Goal: Information Seeking & Learning: Stay updated

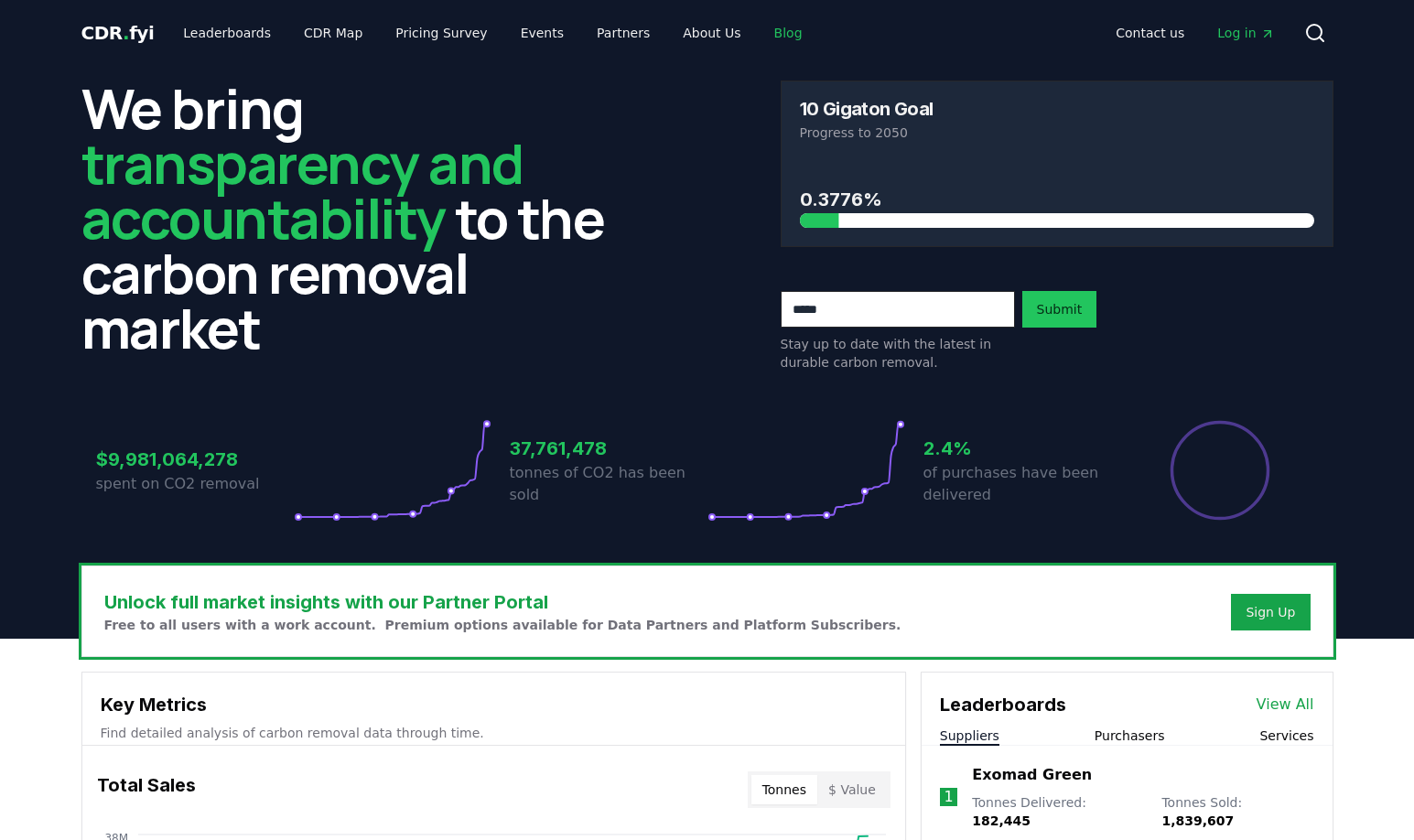
click at [776, 23] on link "Blog" at bounding box center [788, 32] width 58 height 33
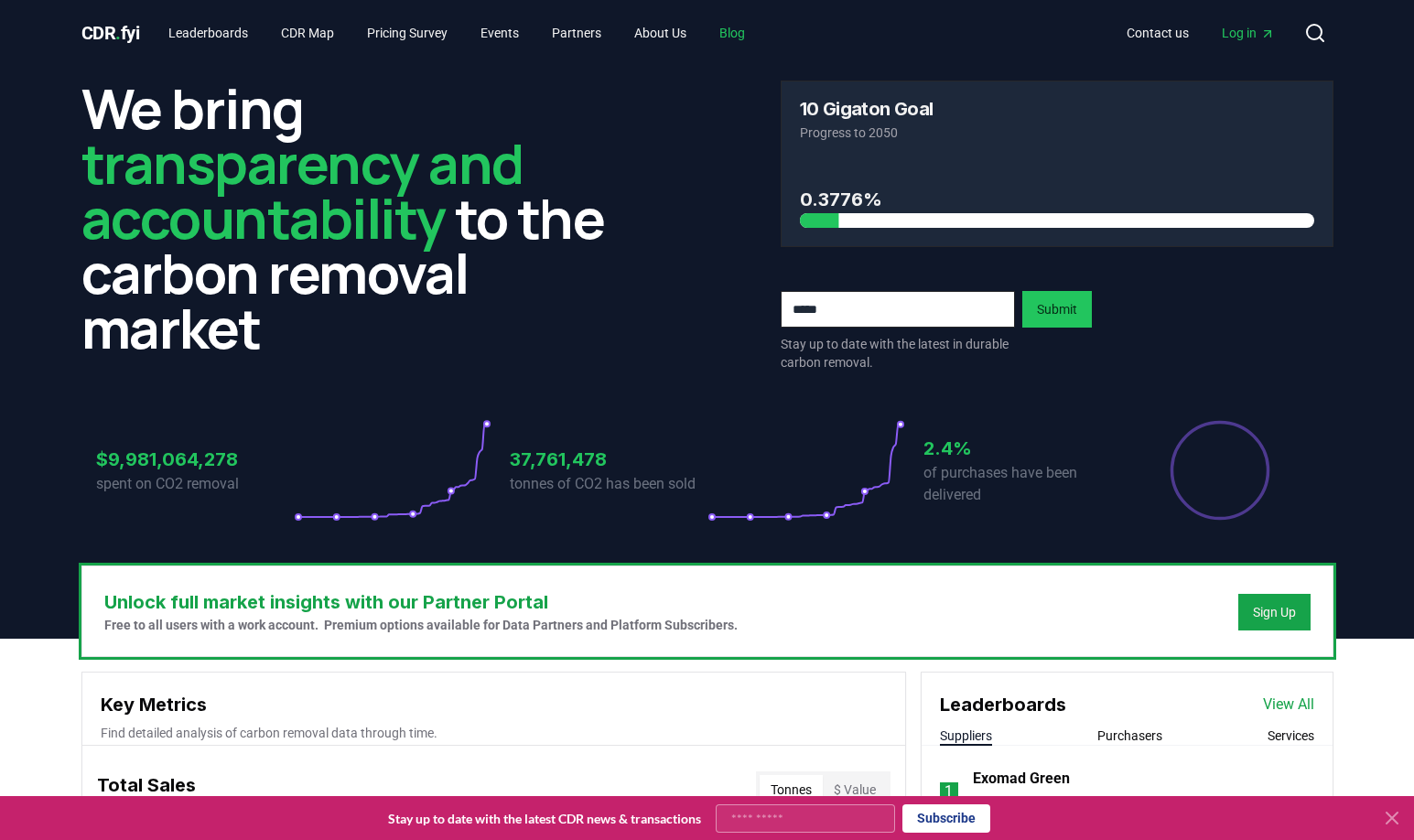
click at [760, 33] on link "Blog" at bounding box center [732, 32] width 55 height 33
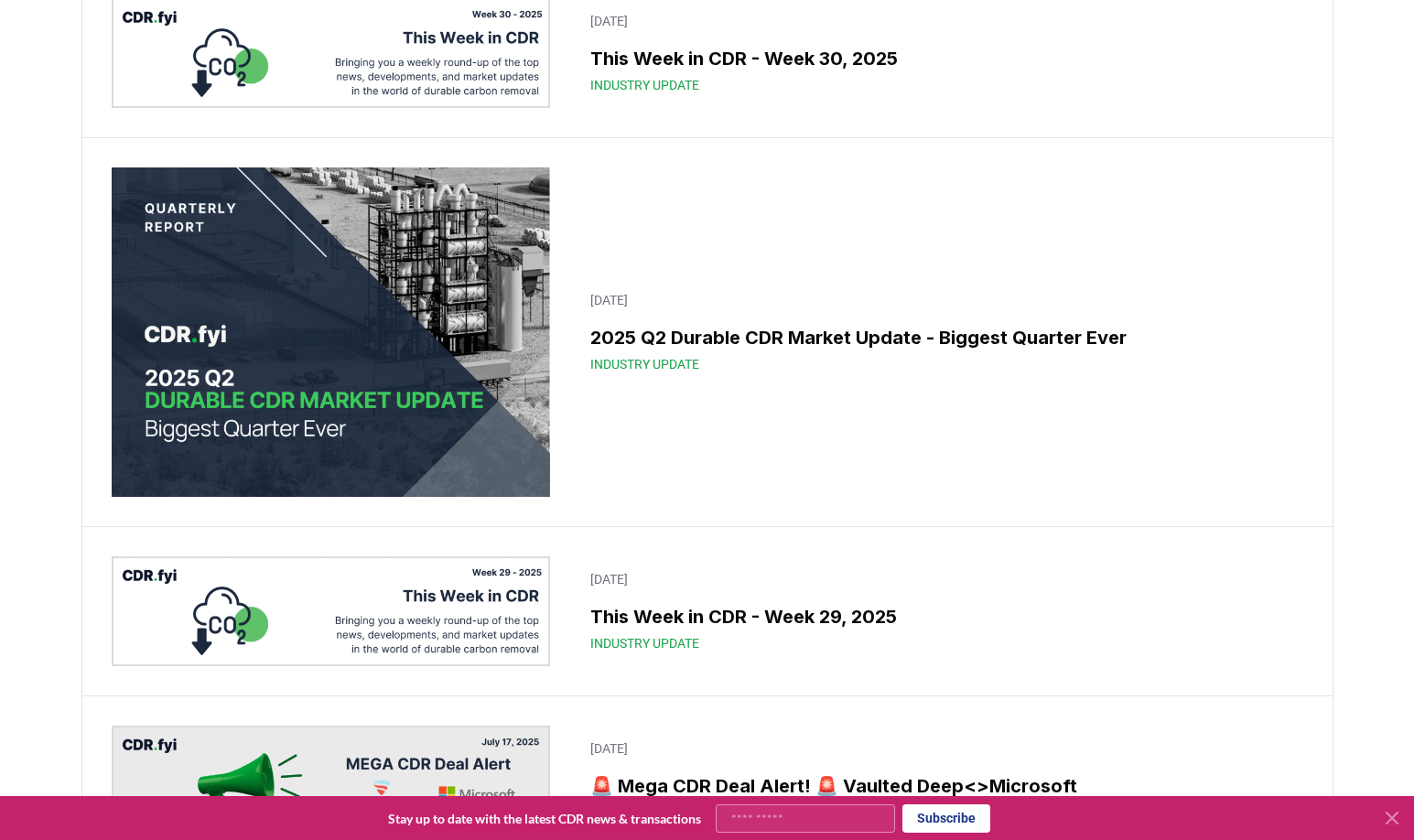
scroll to position [847, 0]
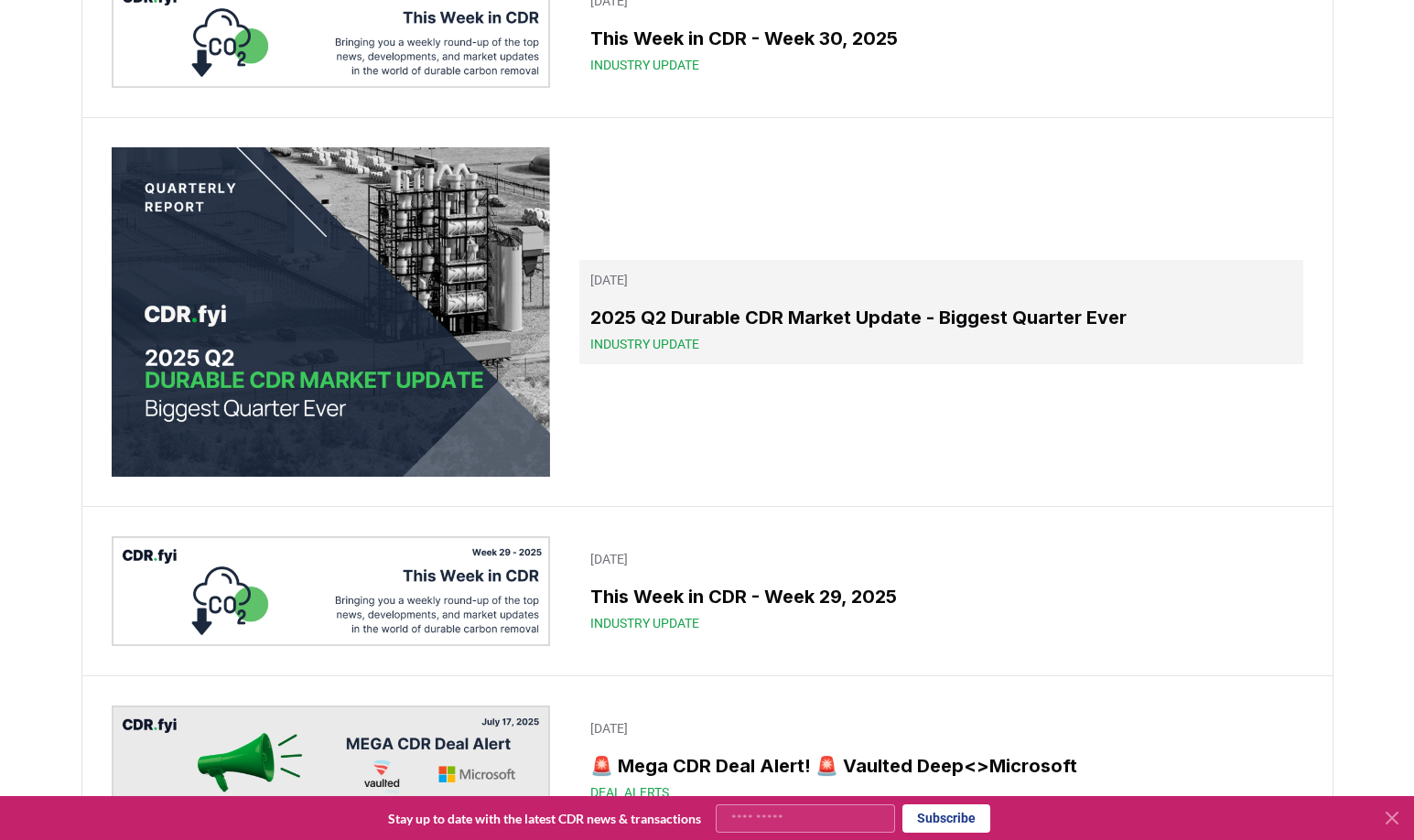
click at [774, 332] on h3 "2025 Q2 Durable CDR Market Update - Biggest Quarter Ever" at bounding box center [941, 317] width 701 height 27
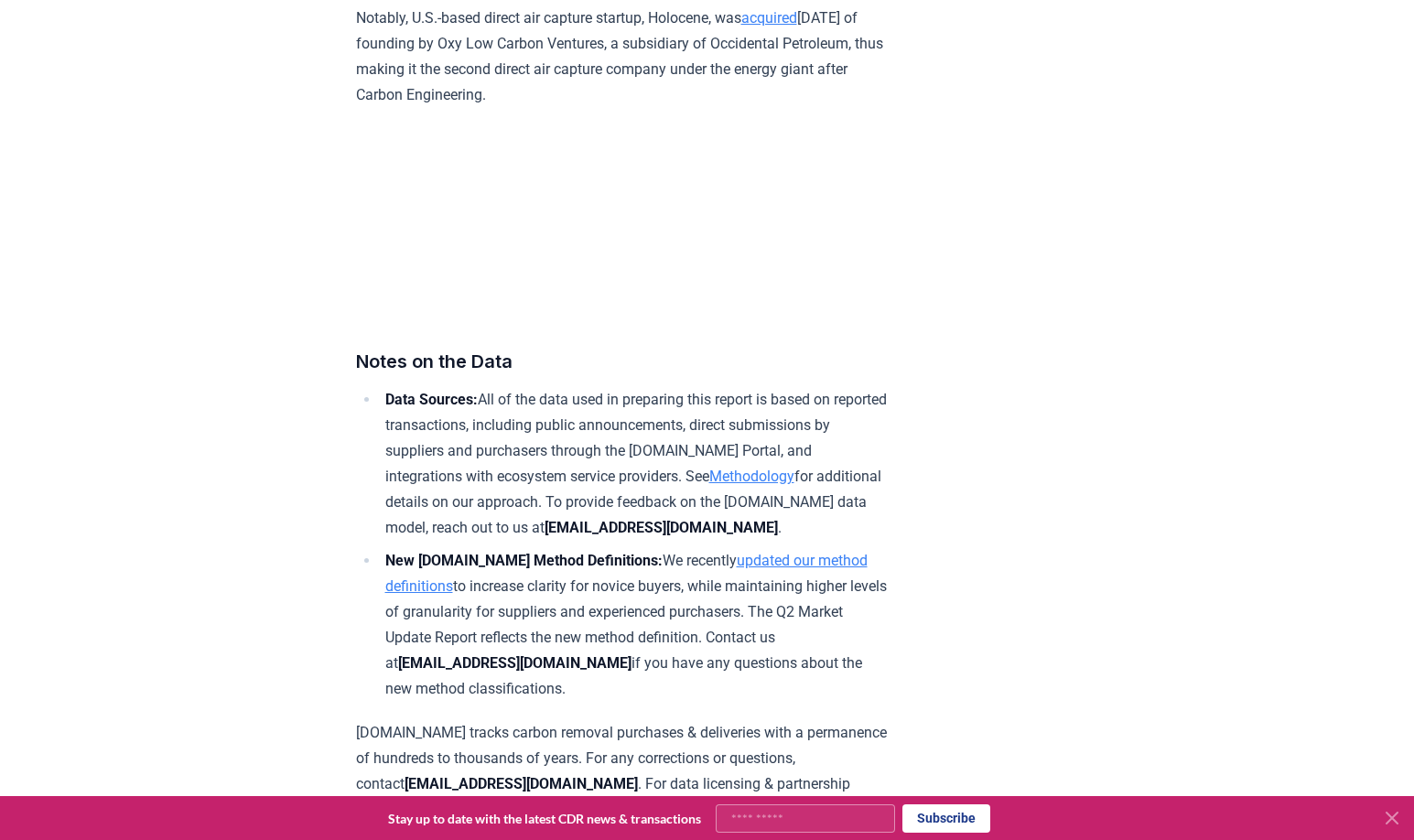
scroll to position [11323, 0]
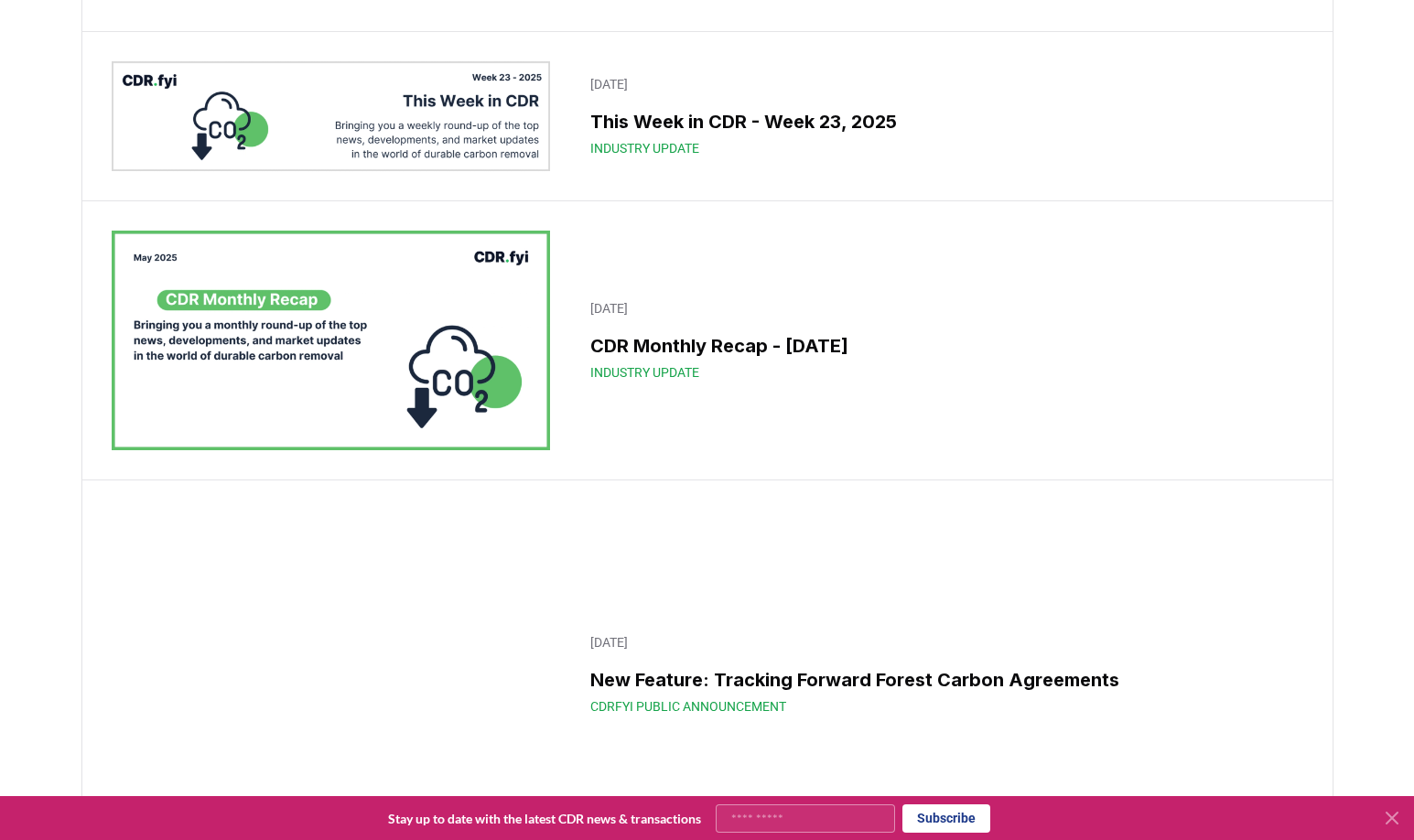
scroll to position [3813, 0]
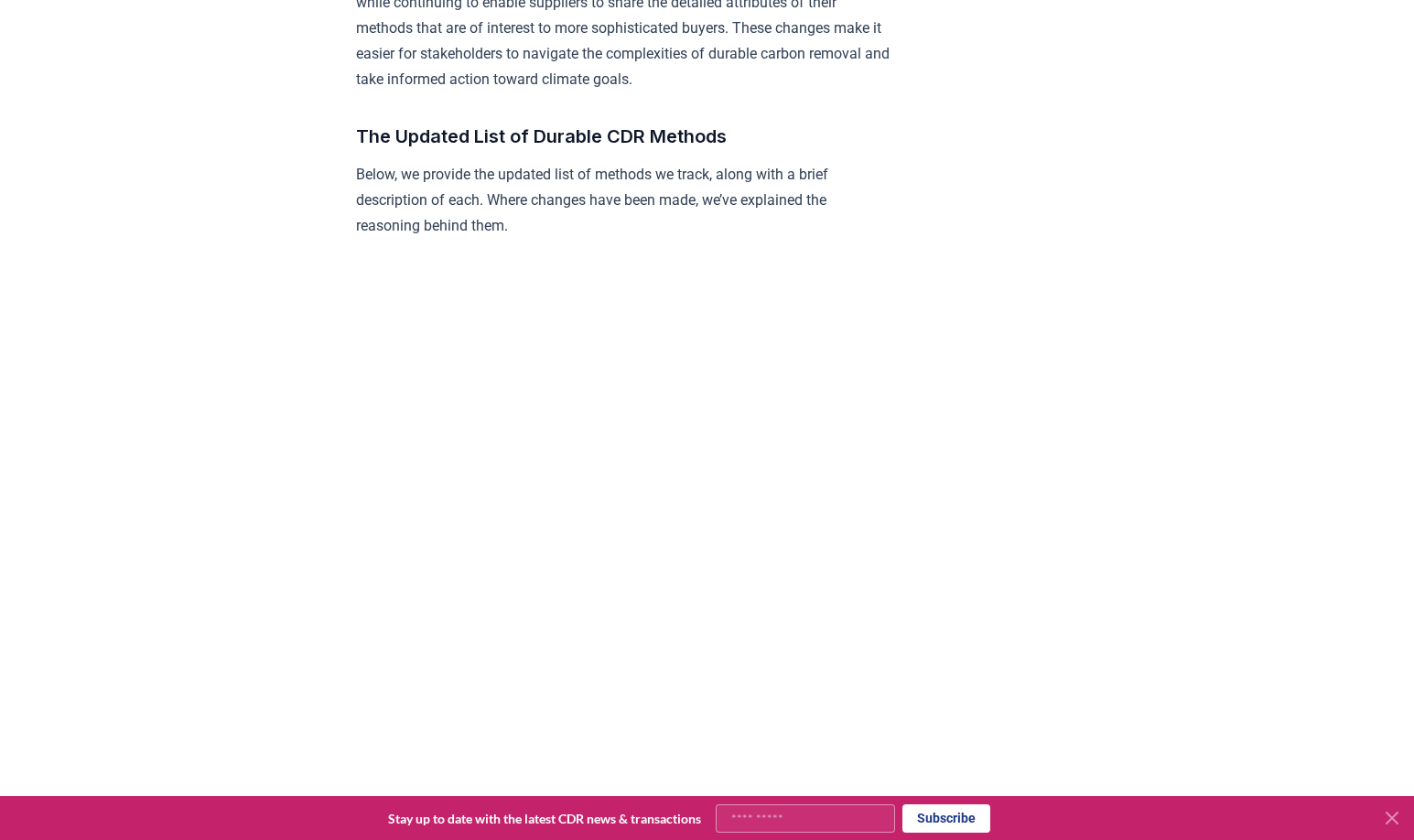
scroll to position [1481, 0]
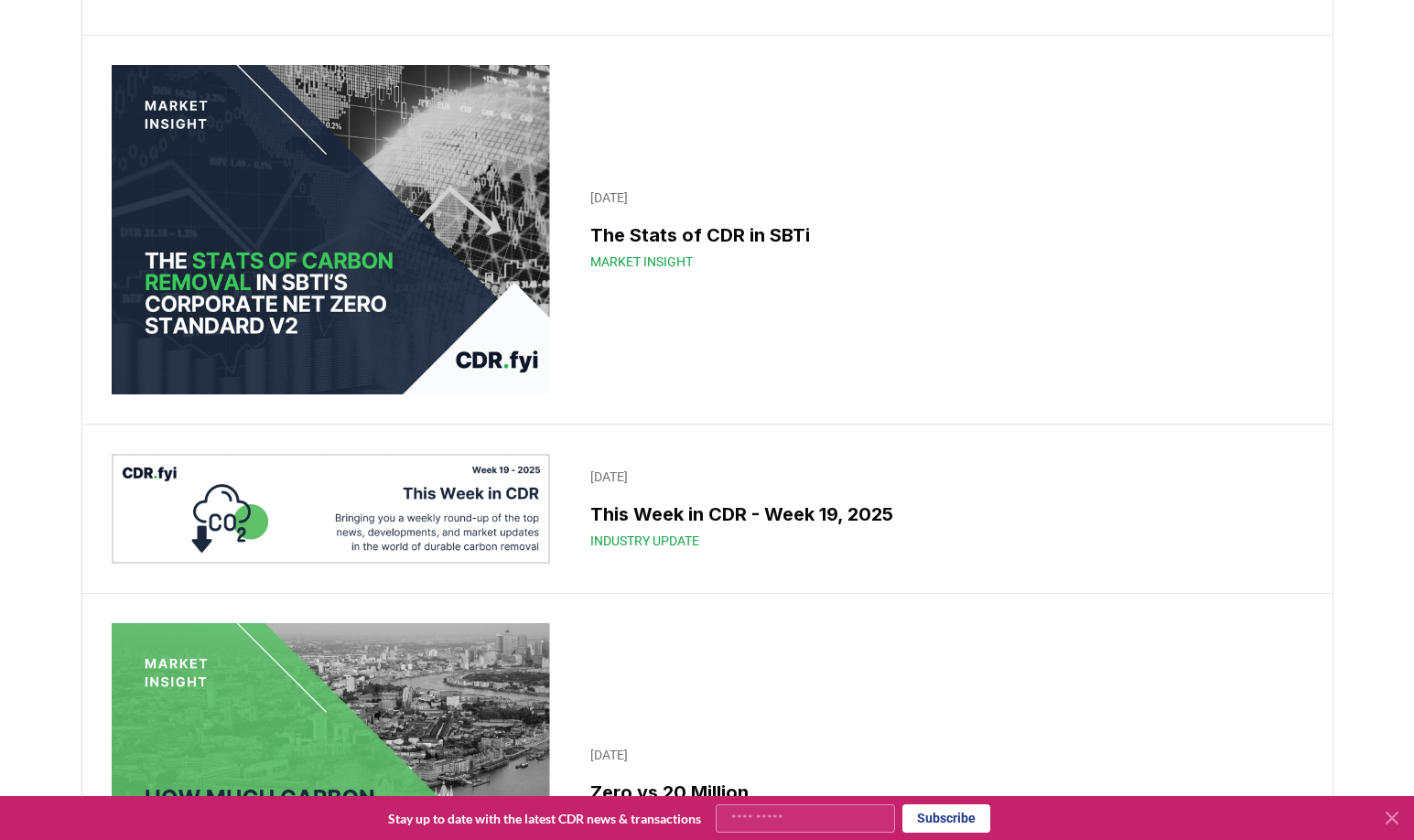
scroll to position [5598, 0]
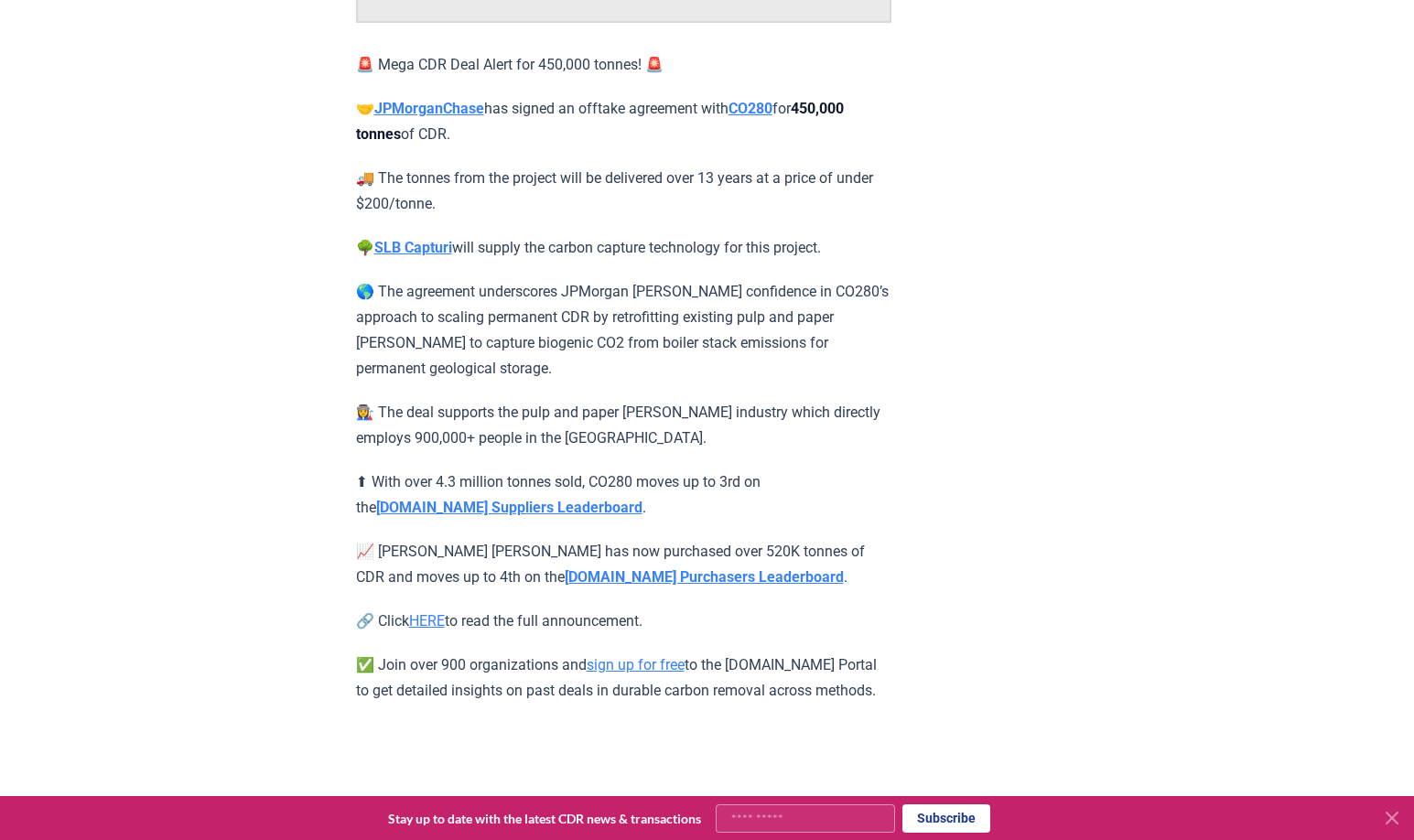
scroll to position [320, 0]
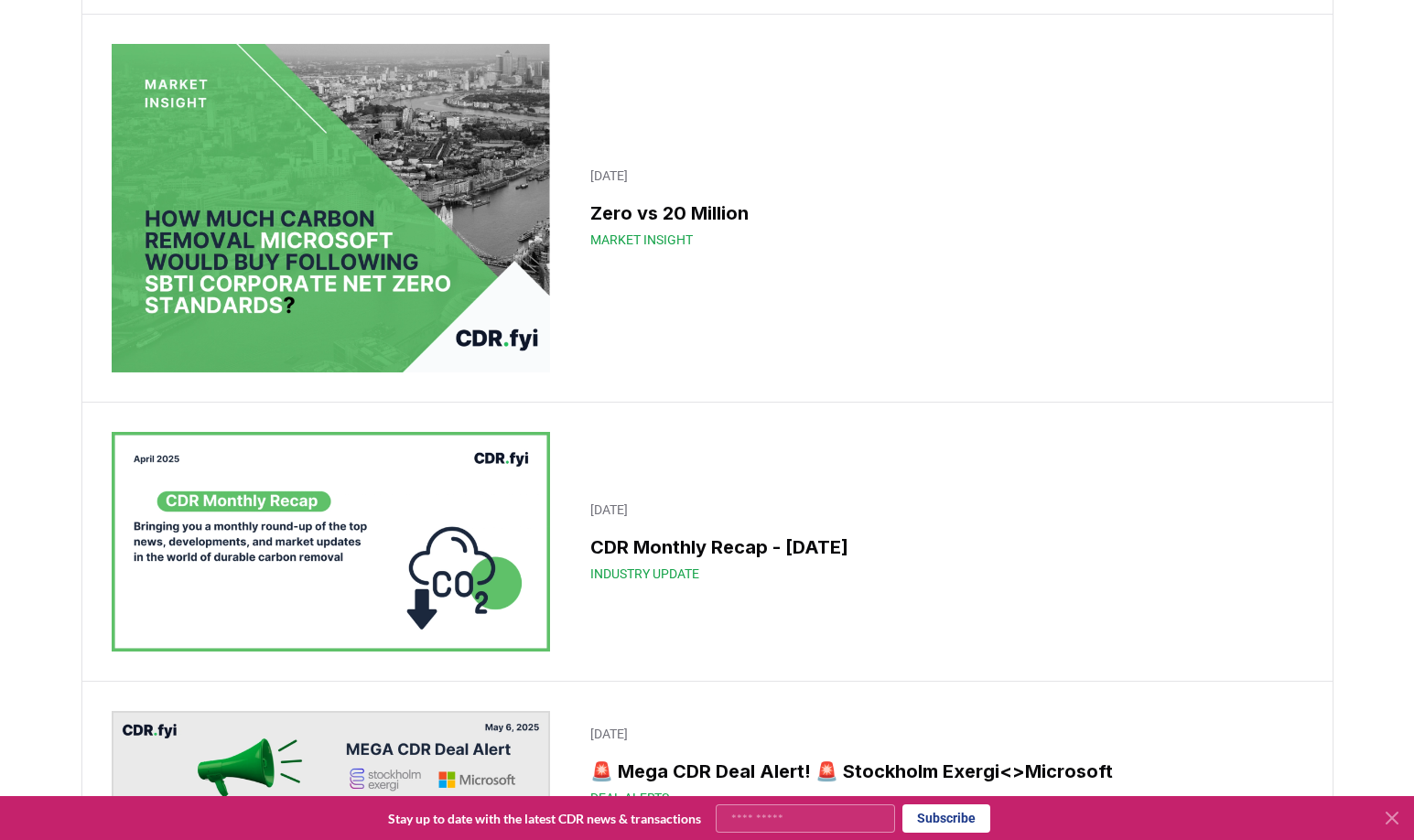
scroll to position [6224, 0]
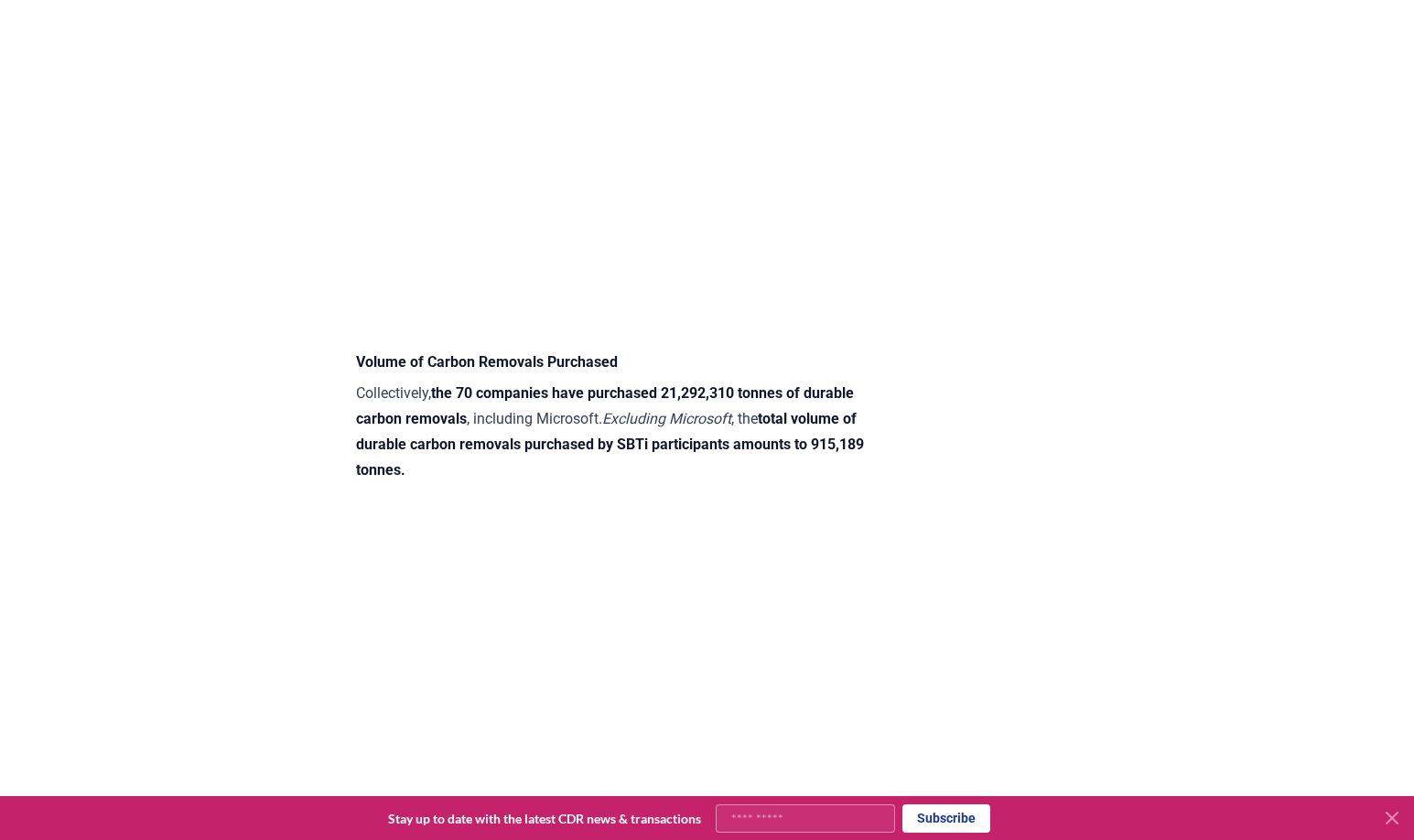
scroll to position [718, 0]
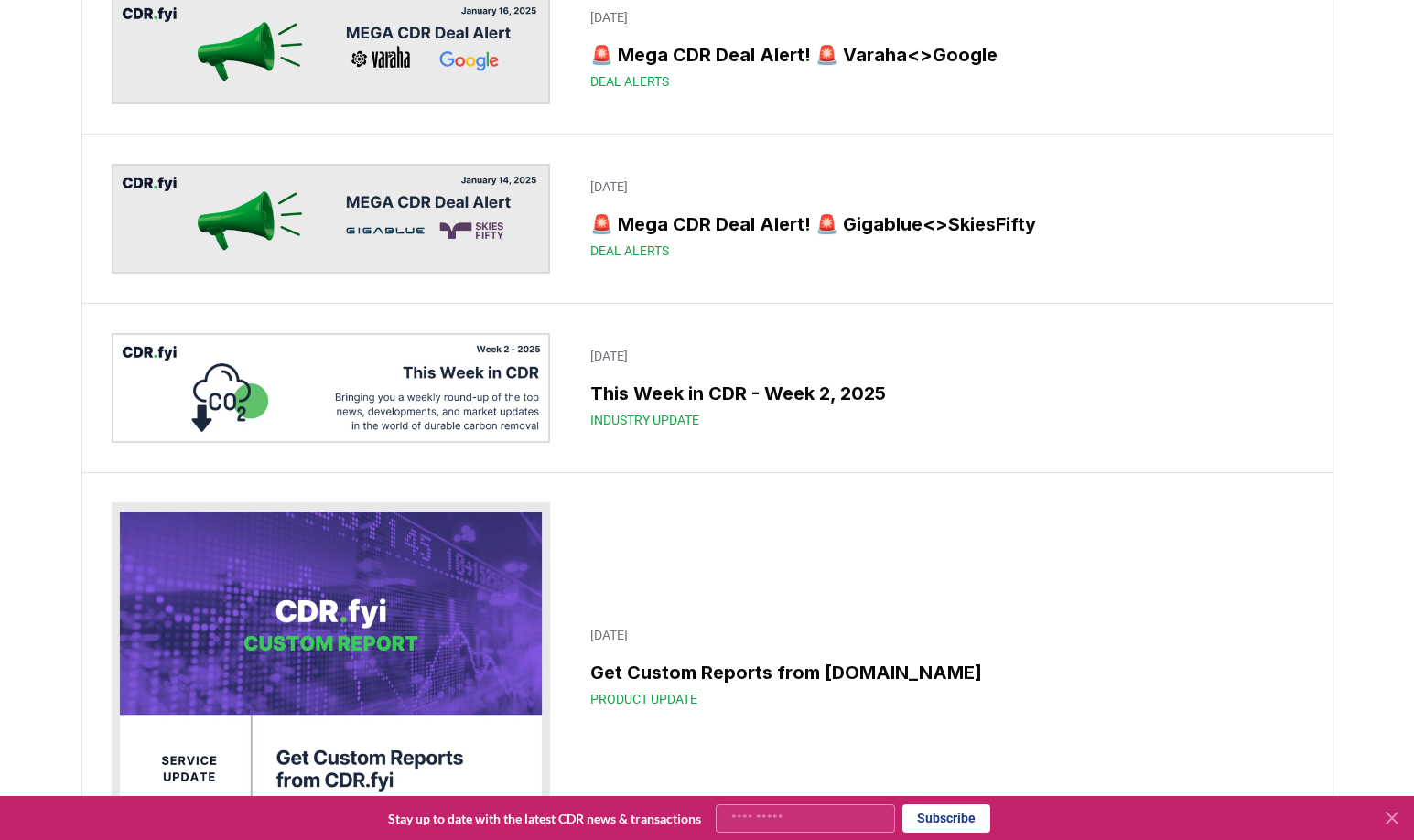
scroll to position [13867, 0]
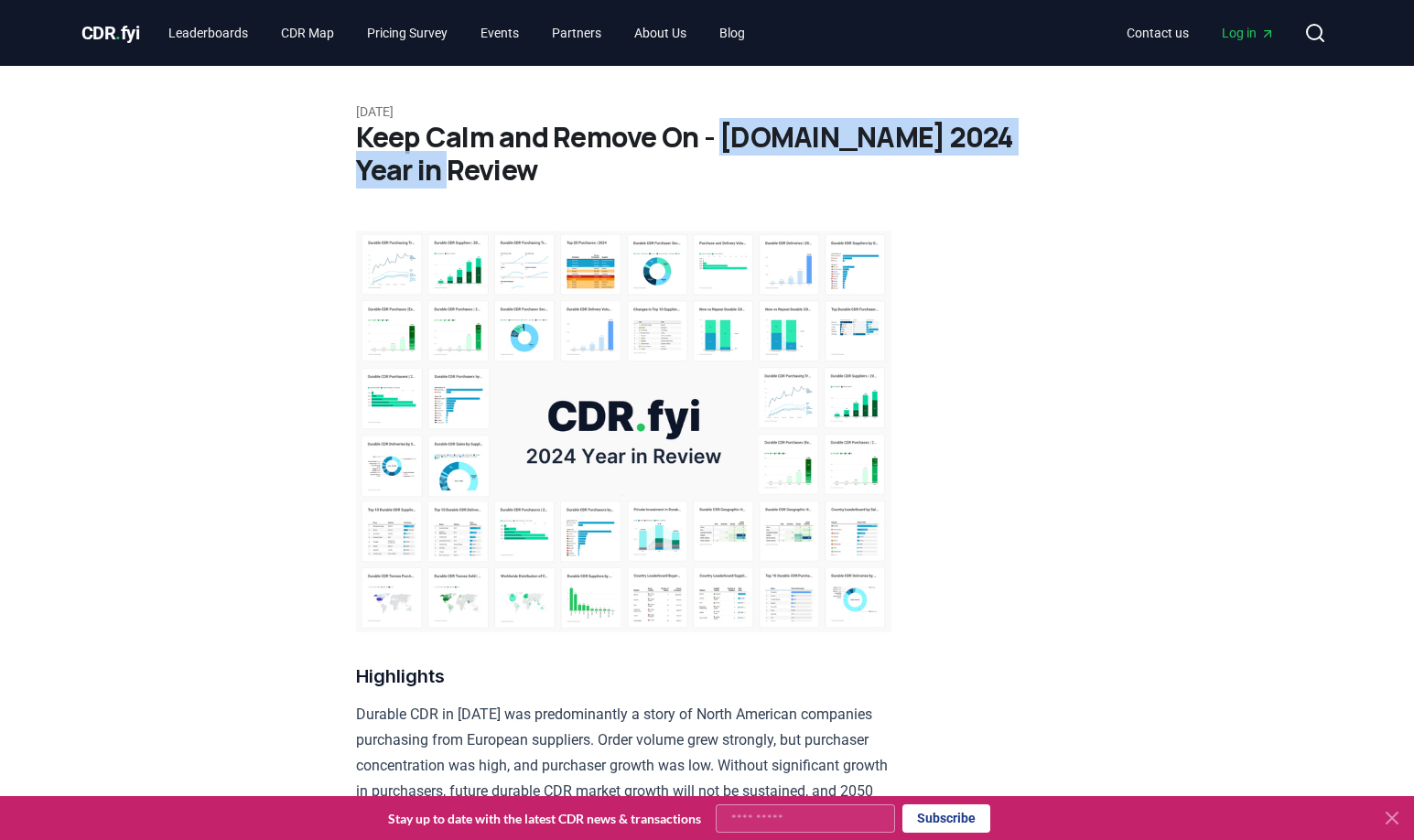
drag, startPoint x: 458, startPoint y: 172, endPoint x: 714, endPoint y: 140, distance: 258.0
click at [714, 140] on h1 "Keep Calm and Remove On - [DOMAIN_NAME] 2024 Year in Review" at bounding box center [708, 154] width 703 height 66
copy h1 "[DOMAIN_NAME] 2024 Year in Review"
